Goal: Task Accomplishment & Management: Use online tool/utility

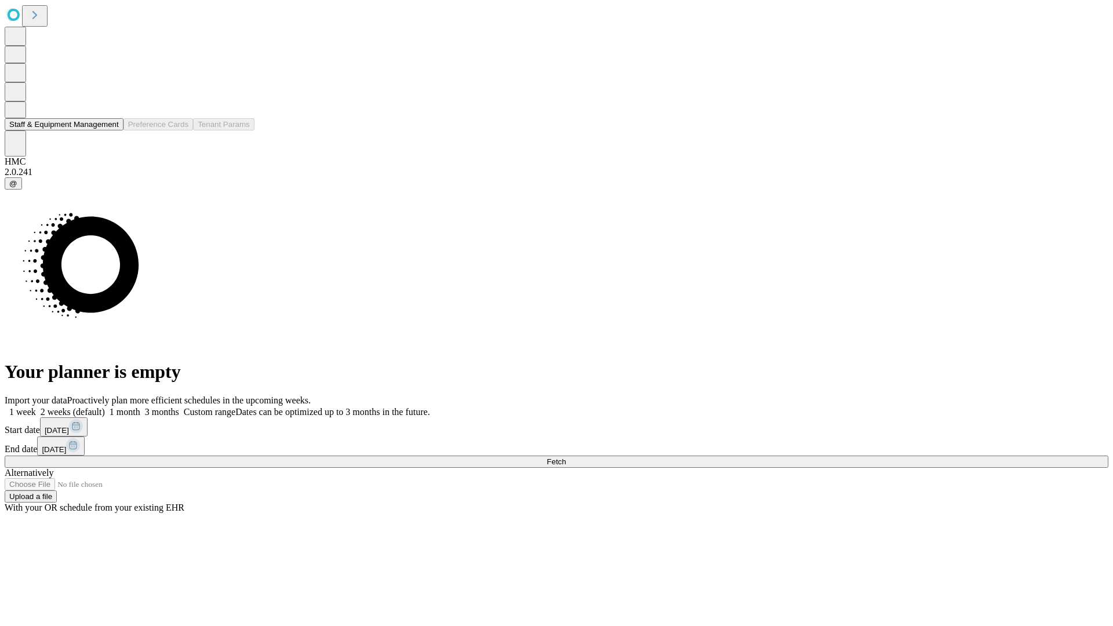
click at [111, 130] on button "Staff & Equipment Management" at bounding box center [64, 124] width 119 height 12
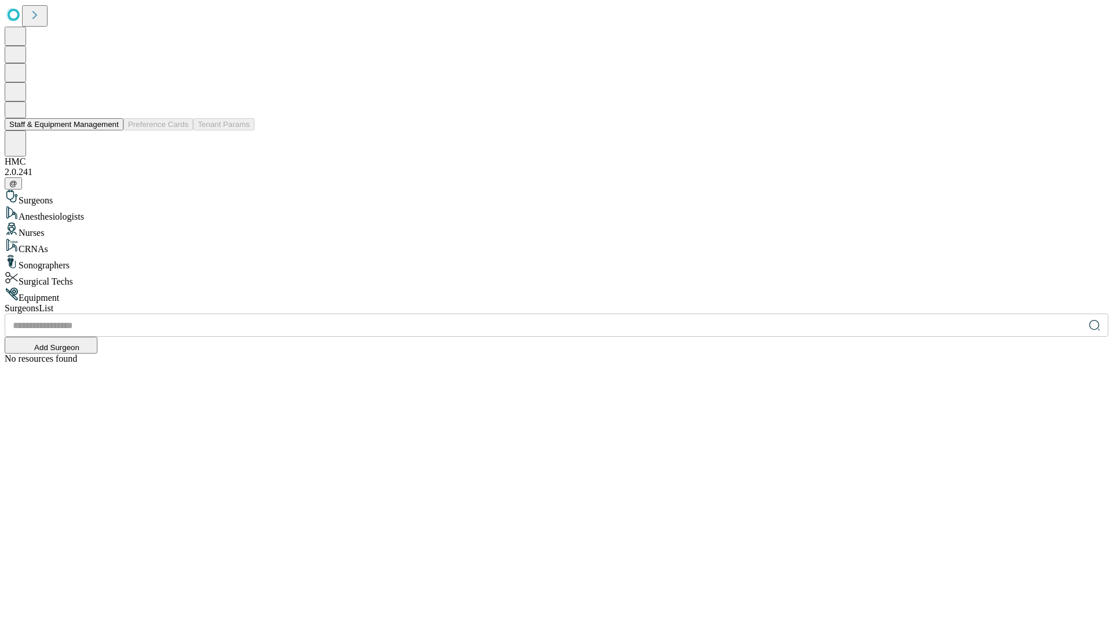
click at [111, 130] on button "Staff & Equipment Management" at bounding box center [64, 124] width 119 height 12
